Goal: Information Seeking & Learning: Learn about a topic

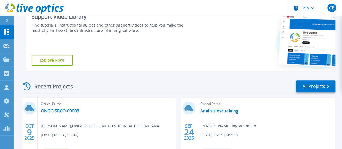
scroll to position [135, 0]
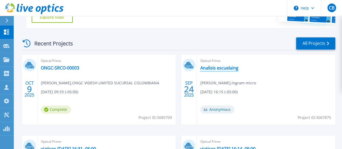
click at [200, 68] on link "Analisis escuelaing" at bounding box center [219, 67] width 38 height 5
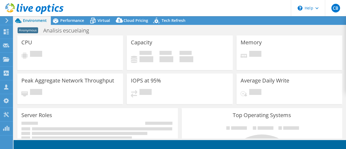
select select "USD"
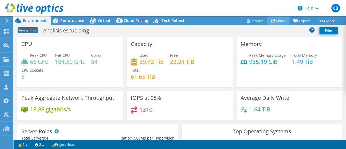
click at [279, 21] on link "Share" at bounding box center [278, 20] width 22 height 8
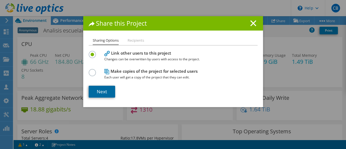
click at [102, 89] on link "Next" at bounding box center [102, 92] width 27 height 12
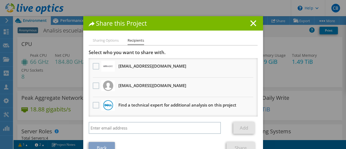
scroll to position [14, 0]
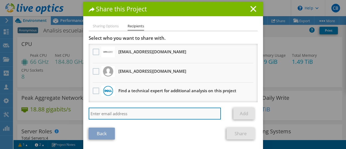
click at [121, 111] on input "search" at bounding box center [155, 114] width 133 height 12
click at [117, 114] on input "search" at bounding box center [155, 114] width 133 height 12
type input "d"
type input "[EMAIL_ADDRESS][DOMAIN_NAME]"
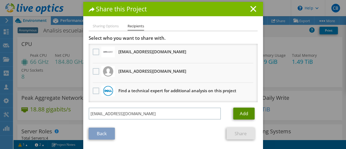
click at [242, 113] on link "Add" at bounding box center [243, 114] width 21 height 12
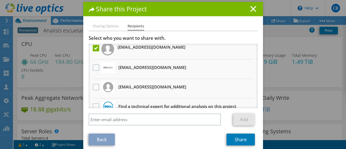
scroll to position [0, 0]
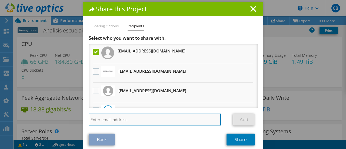
click at [148, 119] on input "search" at bounding box center [155, 120] width 133 height 12
type input "[EMAIL_ADDRESS][DOMAIN_NAME]"
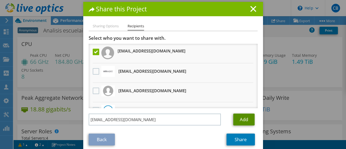
click at [243, 120] on link "Add" at bounding box center [243, 120] width 21 height 12
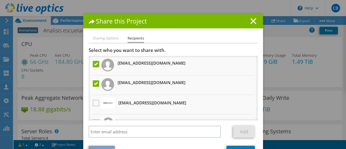
scroll to position [20, 0]
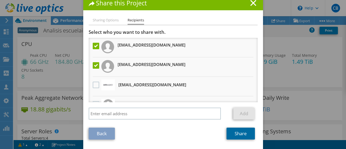
click at [237, 131] on link "Share" at bounding box center [241, 134] width 28 height 12
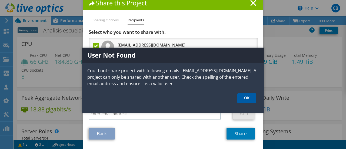
click at [244, 98] on link "OK" at bounding box center [246, 98] width 19 height 10
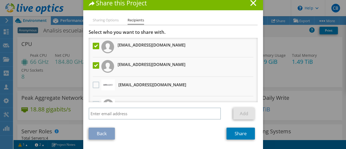
click at [93, 66] on label at bounding box center [97, 65] width 8 height 6
click at [0, 0] on input "checkbox" at bounding box center [0, 0] width 0 height 0
click at [239, 133] on link "Share" at bounding box center [241, 134] width 28 height 12
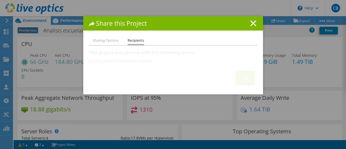
scroll to position [0, 0]
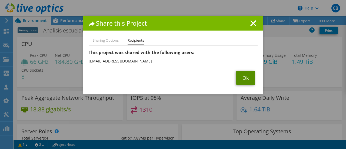
click at [243, 78] on link "Ok" at bounding box center [245, 78] width 19 height 14
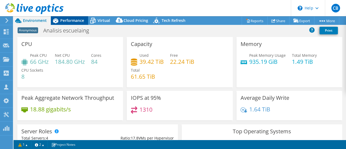
click at [69, 21] on span "Performance" at bounding box center [72, 20] width 24 height 5
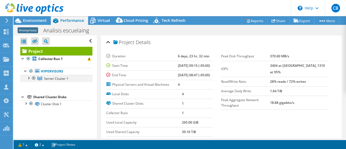
click at [28, 77] on div at bounding box center [28, 77] width 5 height 5
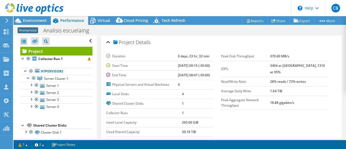
scroll to position [3, 0]
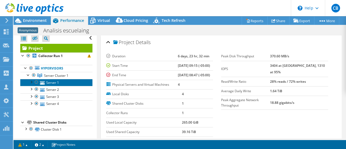
click at [53, 82] on link "Server 1" at bounding box center [56, 82] width 72 height 7
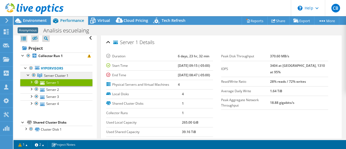
click at [54, 75] on span "Server Cluster 1" at bounding box center [56, 75] width 24 height 5
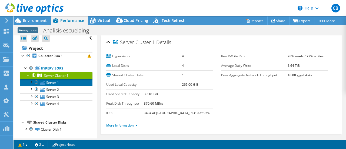
click at [53, 82] on link "Server 1" at bounding box center [56, 82] width 72 height 7
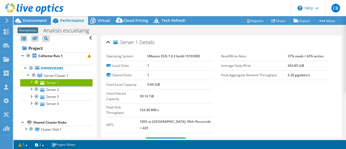
click at [133, 140] on link "More Information" at bounding box center [122, 142] width 32 height 5
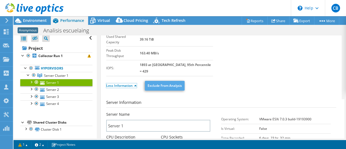
scroll to position [108, 0]
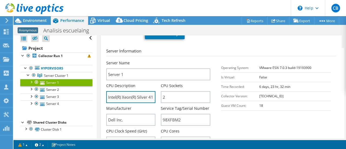
drag, startPoint x: 111, startPoint y: 82, endPoint x: 149, endPoint y: 82, distance: 37.6
click at [149, 91] on input "Intel(R) Xeon(R) Silver 4114 CPU @ 2.20GHz 219 GHz" at bounding box center [130, 97] width 49 height 12
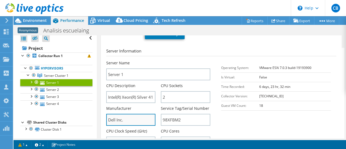
drag, startPoint x: 130, startPoint y: 104, endPoint x: 120, endPoint y: 103, distance: 9.8
click at [117, 114] on input "Dell Inc." at bounding box center [130, 120] width 49 height 12
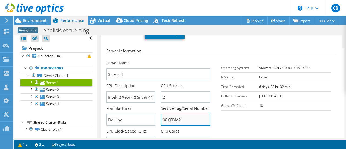
click at [173, 114] on input "98XFBM2" at bounding box center [185, 120] width 49 height 12
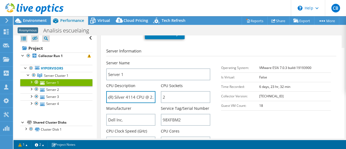
drag, startPoint x: 131, startPoint y: 81, endPoint x: 156, endPoint y: 80, distance: 24.6
click at [156, 83] on div "CPU Description Intel(R) Xeon(R) Silver 4114 CPU @ 2.20GHz 219 GHz" at bounding box center [133, 93] width 55 height 20
click at [128, 91] on input "Intel(R) Xeon(R) Silver 4114 CPU @ 2.20GHz 219 GHz" at bounding box center [130, 97] width 49 height 12
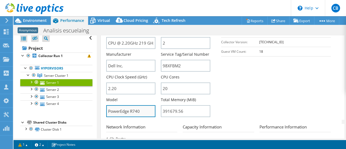
scroll to position [0, 0]
drag, startPoint x: 141, startPoint y: 95, endPoint x: 132, endPoint y: 95, distance: 9.5
click at [132, 105] on input "PowerEdge R740" at bounding box center [130, 111] width 49 height 12
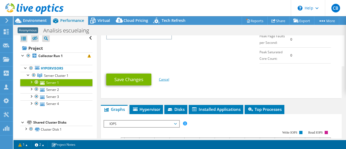
scroll to position [352, 0]
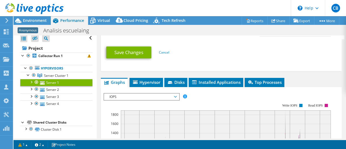
click at [175, 94] on span "IOPS" at bounding box center [142, 97] width 70 height 6
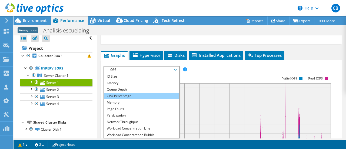
scroll to position [19, 0]
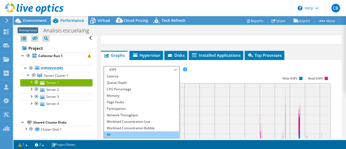
click at [132, 131] on li "All" at bounding box center [141, 134] width 75 height 6
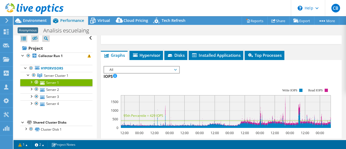
scroll to position [406, 0]
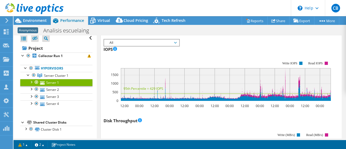
click at [32, 81] on div at bounding box center [30, 81] width 5 height 5
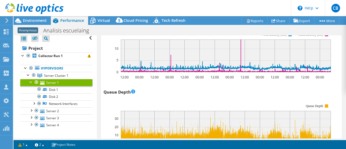
scroll to position [730, 0]
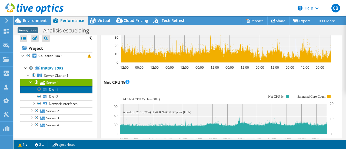
click at [53, 88] on link "Disk 1" at bounding box center [56, 89] width 72 height 7
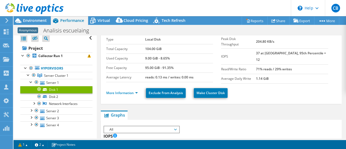
scroll to position [0, 0]
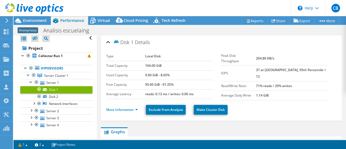
drag, startPoint x: 161, startPoint y: 64, endPoint x: 146, endPoint y: 66, distance: 14.7
click at [148, 66] on td "104.00 GiB" at bounding box center [179, 65] width 68 height 9
click at [134, 107] on link "More Information" at bounding box center [122, 109] width 32 height 5
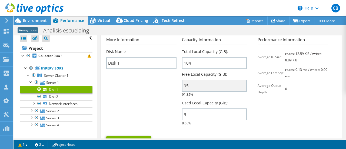
scroll to position [81, 0]
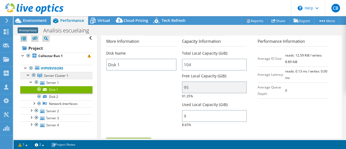
click at [52, 75] on span "Server Cluster 1" at bounding box center [56, 75] width 24 height 5
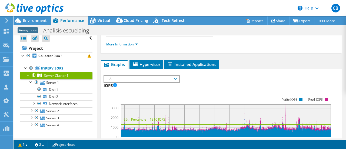
scroll to position [0, 0]
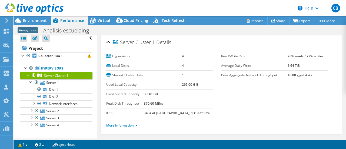
drag, startPoint x: 171, startPoint y: 94, endPoint x: 154, endPoint y: 94, distance: 16.5
click at [156, 94] on td "39.16 TiB" at bounding box center [179, 94] width 70 height 9
click at [176, 94] on td "39.16 TiB" at bounding box center [179, 94] width 70 height 9
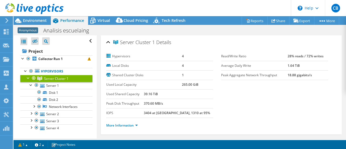
select select "USD"
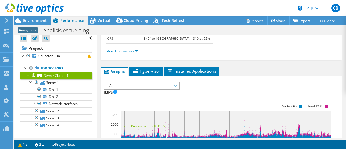
scroll to position [81, 0]
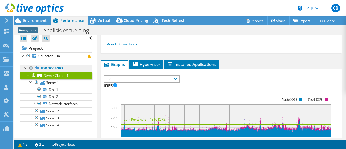
click at [56, 67] on link "Hypervisors" at bounding box center [56, 68] width 72 height 7
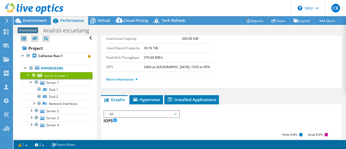
scroll to position [54, 0]
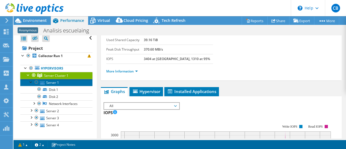
click at [54, 82] on link "Server 1" at bounding box center [56, 82] width 72 height 7
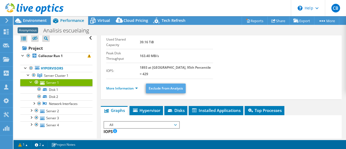
click at [41, 67] on link "Hypervisors" at bounding box center [56, 68] width 72 height 7
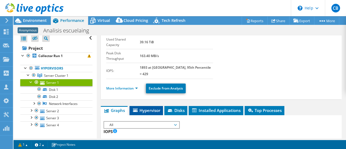
click at [154, 108] on span "Hypervisor" at bounding box center [146, 110] width 28 height 5
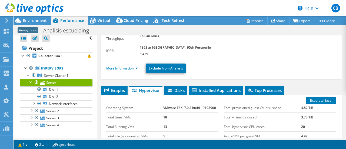
scroll to position [81, 0]
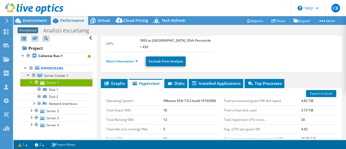
click at [55, 74] on span "Server Cluster 1" at bounding box center [56, 75] width 24 height 5
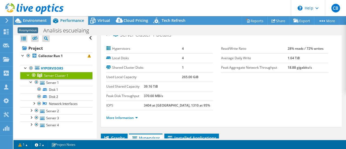
scroll to position [0, 0]
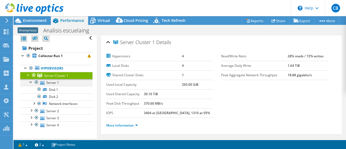
click at [31, 81] on div at bounding box center [30, 81] width 5 height 5
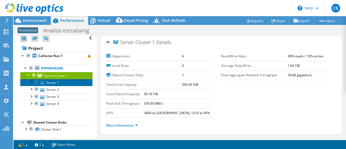
click at [54, 81] on link "Server 1" at bounding box center [56, 82] width 72 height 7
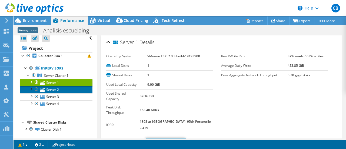
click at [56, 89] on link "Server 2" at bounding box center [56, 89] width 72 height 7
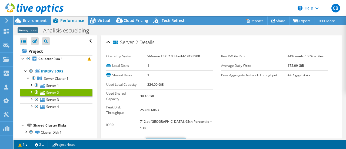
select select "USD"
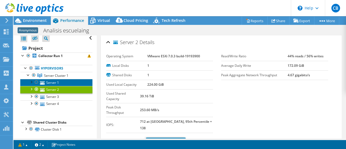
click at [55, 81] on link "Server 1" at bounding box center [56, 82] width 72 height 7
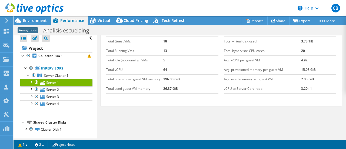
scroll to position [96, 0]
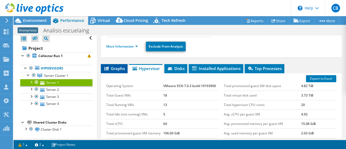
click at [118, 64] on li "Graphs" at bounding box center [114, 68] width 27 height 9
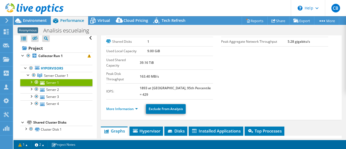
scroll to position [0, 0]
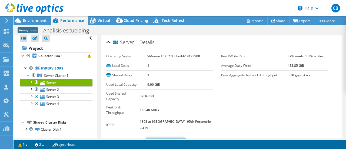
click at [132, 140] on link "More Information" at bounding box center [122, 142] width 32 height 5
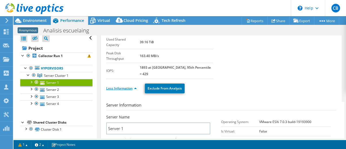
scroll to position [81, 0]
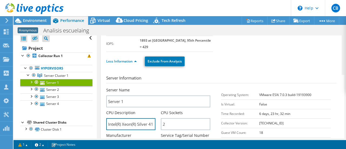
drag, startPoint x: 153, startPoint y: 106, endPoint x: 157, endPoint y: 108, distance: 4.0
click at [158, 110] on div "CPU Description Intel(R) Xeon(R) Silver 4114 CPU @ 2.20GHz 219 GHz" at bounding box center [133, 120] width 55 height 20
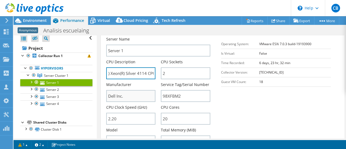
scroll to position [135, 0]
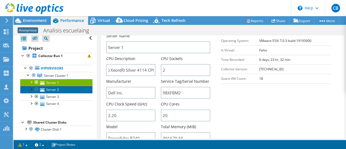
click at [54, 90] on link "Server 2" at bounding box center [56, 89] width 72 height 7
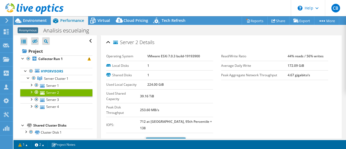
select select "USD"
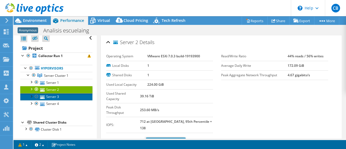
click at [54, 95] on link "Server 3" at bounding box center [56, 96] width 72 height 7
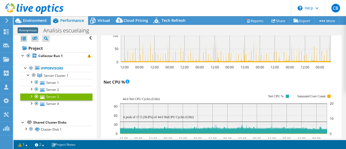
scroll to position [487, 0]
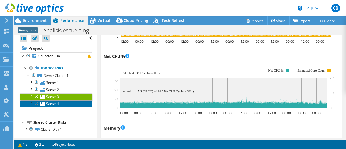
click at [54, 104] on link "Server 4" at bounding box center [56, 103] width 72 height 7
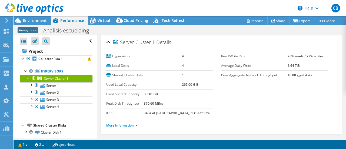
select select "USD"
click at [147, 143] on span "Hypervisor" at bounding box center [146, 145] width 28 height 5
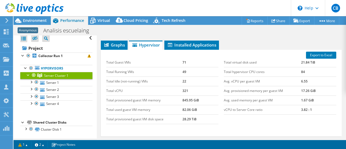
scroll to position [108, 0]
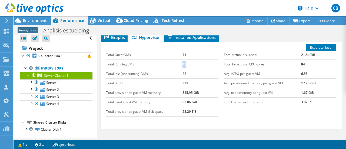
drag, startPoint x: 180, startPoint y: 62, endPoint x: 185, endPoint y: 62, distance: 5.1
click at [185, 62] on tr "Total Running VMs 49" at bounding box center [162, 63] width 113 height 9
drag, startPoint x: 188, startPoint y: 81, endPoint x: 181, endPoint y: 82, distance: 6.8
click at [183, 82] on td "321" at bounding box center [201, 82] width 36 height 9
click at [193, 82] on td "321" at bounding box center [201, 82] width 36 height 9
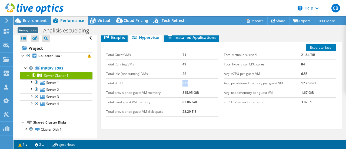
drag, startPoint x: 181, startPoint y: 81, endPoint x: 187, endPoint y: 81, distance: 5.1
click at [187, 81] on td "321" at bounding box center [201, 82] width 36 height 9
drag, startPoint x: 181, startPoint y: 91, endPoint x: 193, endPoint y: 91, distance: 11.6
click at [196, 91] on tr "Total provisioned guest VM memory 845.95 GiB" at bounding box center [162, 92] width 113 height 9
click at [170, 92] on td "Total provisioned guest VM memory" at bounding box center [144, 92] width 76 height 9
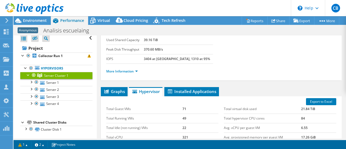
scroll to position [54, 0]
click at [37, 21] on span "Environment" at bounding box center [35, 20] width 24 height 5
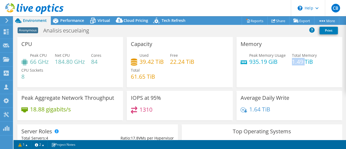
drag, startPoint x: 290, startPoint y: 62, endPoint x: 301, endPoint y: 61, distance: 11.1
click at [302, 61] on h4 "1.49 TiB" at bounding box center [304, 62] width 25 height 6
click at [300, 70] on div "Memory Peak Memory Usage 935.19 GiB Total Memory 1.49 TiB" at bounding box center [290, 62] width 106 height 50
drag, startPoint x: 310, startPoint y: 62, endPoint x: 291, endPoint y: 62, distance: 19.2
click at [292, 62] on h4 "1.49 TiB" at bounding box center [304, 62] width 25 height 6
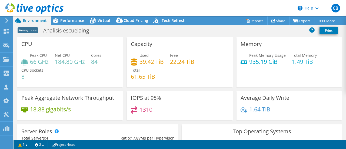
click at [284, 71] on div "Memory Peak Memory Usage 935.19 GiB Total Memory 1.49 TiB" at bounding box center [290, 62] width 106 height 50
click at [68, 19] on span "Performance" at bounding box center [72, 20] width 24 height 5
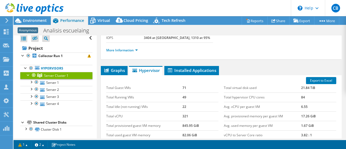
scroll to position [81, 0]
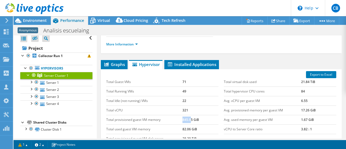
drag, startPoint x: 180, startPoint y: 117, endPoint x: 189, endPoint y: 117, distance: 8.7
click at [189, 117] on tr "Total provisioned guest VM memory 845.95 GiB" at bounding box center [162, 119] width 113 height 9
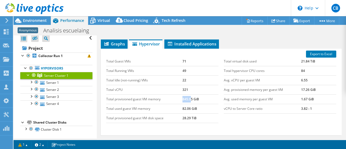
scroll to position [108, 0]
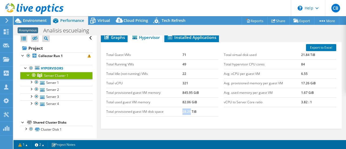
drag, startPoint x: 181, startPoint y: 110, endPoint x: 189, endPoint y: 110, distance: 7.8
click at [189, 110] on tr "Total provisioned guest VM disk space 28.29 TiB" at bounding box center [162, 111] width 113 height 9
click at [183, 111] on td "28.29 TiB" at bounding box center [201, 111] width 36 height 9
drag, startPoint x: 197, startPoint y: 109, endPoint x: 181, endPoint y: 110, distance: 16.0
click at [183, 110] on td "28.29 TiB" at bounding box center [201, 111] width 36 height 9
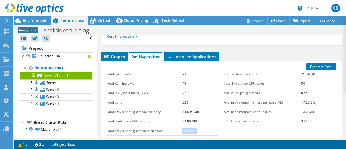
scroll to position [81, 0]
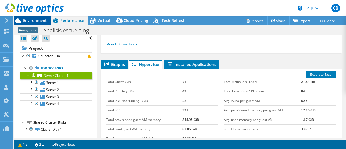
click at [38, 21] on span "Environment" at bounding box center [35, 20] width 24 height 5
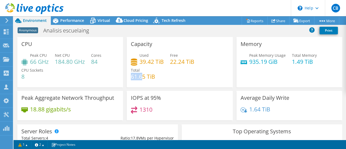
drag, startPoint x: 130, startPoint y: 77, endPoint x: 142, endPoint y: 77, distance: 11.9
click at [142, 77] on h4 "61.65 TiB" at bounding box center [143, 77] width 24 height 6
click at [69, 22] on span "Performance" at bounding box center [72, 20] width 24 height 5
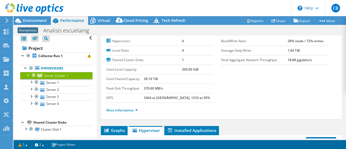
scroll to position [27, 0]
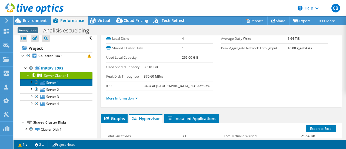
click at [53, 81] on link "Server 1" at bounding box center [56, 82] width 72 height 7
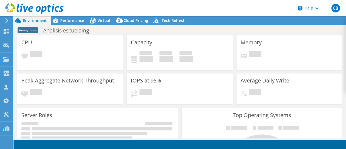
select select "USD"
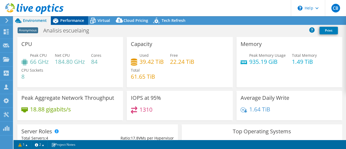
click at [74, 20] on span "Performance" at bounding box center [72, 20] width 24 height 5
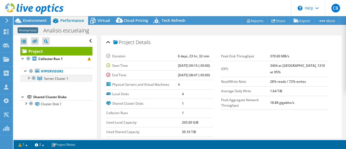
click at [29, 76] on div at bounding box center [28, 77] width 5 height 5
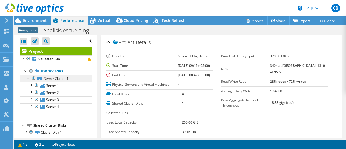
click at [53, 77] on span "Server Cluster 1" at bounding box center [56, 78] width 24 height 5
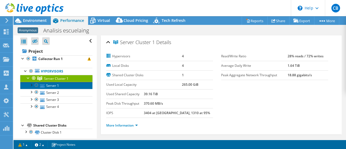
click at [52, 85] on link "Server 1" at bounding box center [56, 85] width 72 height 7
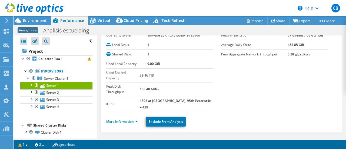
scroll to position [27, 0]
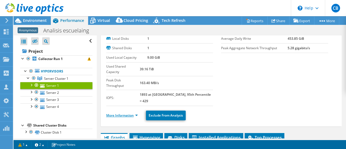
click at [131, 113] on link "More Information" at bounding box center [122, 115] width 32 height 5
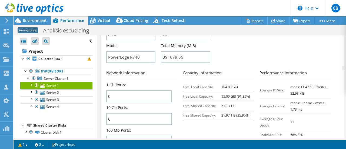
scroll to position [243, 0]
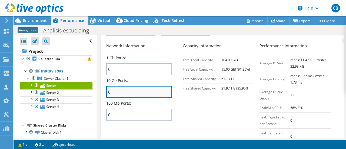
drag, startPoint x: 111, startPoint y: 77, endPoint x: 107, endPoint y: 76, distance: 4.4
click at [107, 86] on input "6" at bounding box center [139, 92] width 66 height 12
click at [126, 86] on input "6" at bounding box center [139, 92] width 66 height 12
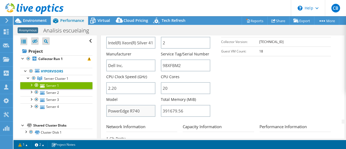
scroll to position [162, 0]
click at [166, 60] on input "98XFBM2" at bounding box center [185, 66] width 49 height 12
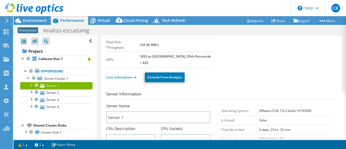
scroll to position [54, 0]
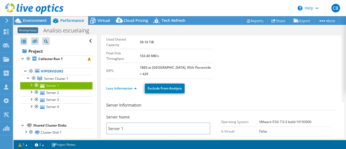
drag, startPoint x: 147, startPoint y: 58, endPoint x: 157, endPoint y: 58, distance: 9.5
click at [157, 63] on tr "IOPS: 1893 at [GEOGRAPHIC_DATA], 95th Percentile = 429" at bounding box center [159, 71] width 107 height 16
